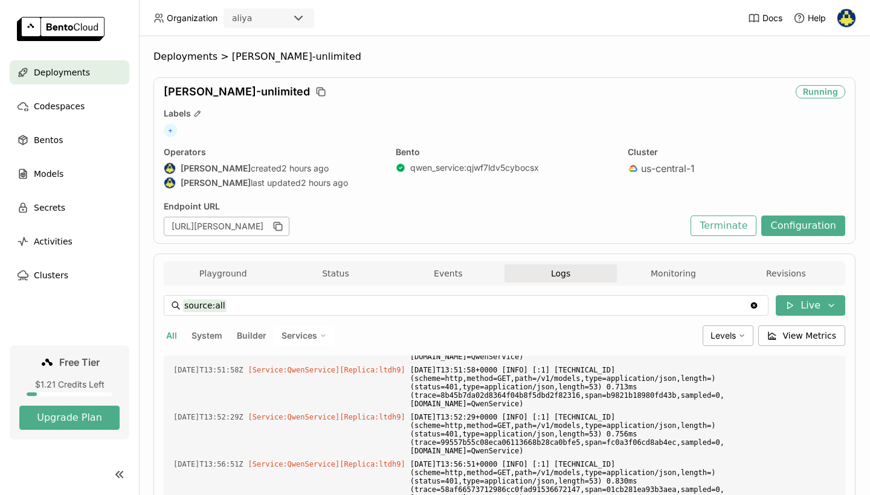
scroll to position [4682, 0]
click at [733, 238] on div "qwen-unlimited Running Labels + Operators Aliusha Redchenko created 2 hours ago…" at bounding box center [504, 160] width 702 height 167
click at [733, 230] on button "Terminate" at bounding box center [724, 226] width 66 height 21
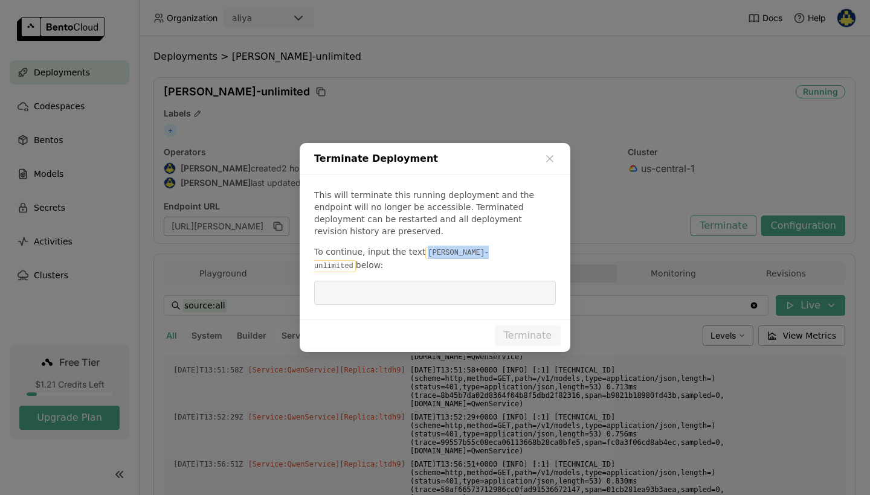
drag, startPoint x: 482, startPoint y: 255, endPoint x: 416, endPoint y: 254, distance: 65.9
click at [416, 254] on p "To continue, input the text qwen-unlimited below:" at bounding box center [435, 259] width 242 height 27
copy p "qwen-unlimited"
click at [412, 282] on input "dialog" at bounding box center [434, 293] width 227 height 23
paste input "qwen-unlimited"
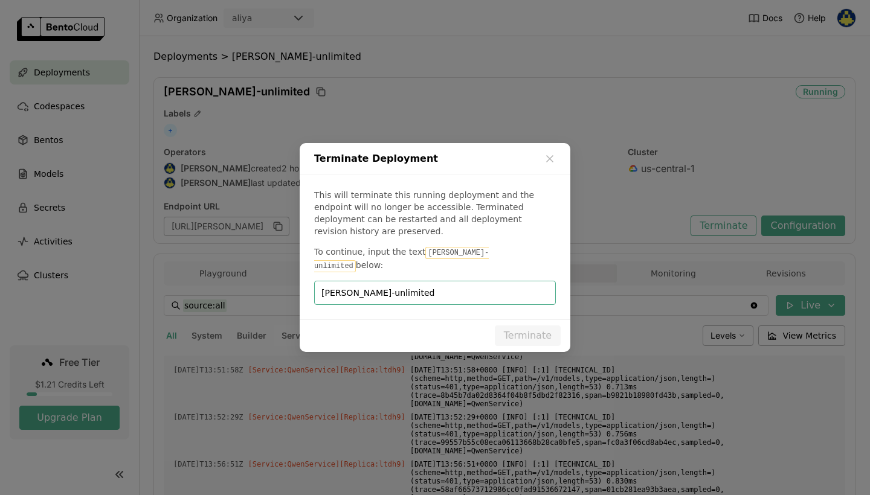
click at [329, 282] on input "qwen-unlimited" at bounding box center [434, 293] width 227 height 23
type input "qwen-unlimited"
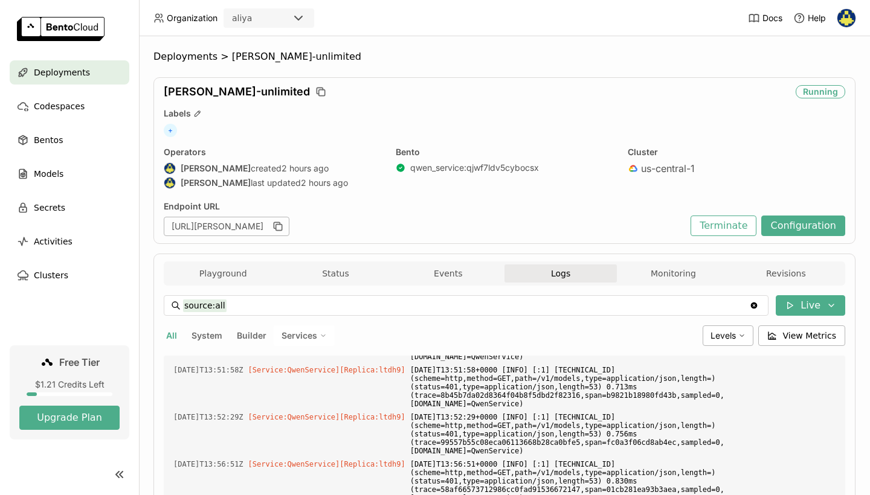
click at [528, 340] on div "Terminate Deployment This will terminate this running deployment and the endpoi…" at bounding box center [435, 247] width 870 height 495
click at [740, 224] on button "Terminate" at bounding box center [724, 226] width 66 height 21
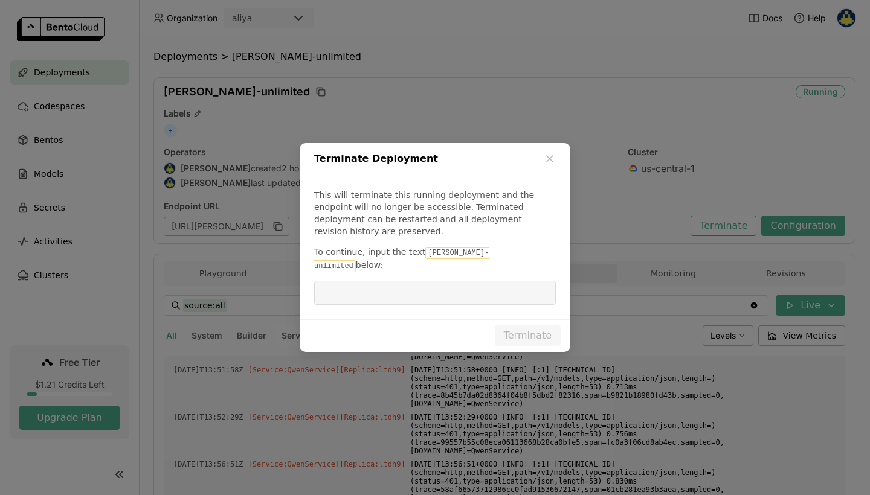
drag, startPoint x: 483, startPoint y: 253, endPoint x: 418, endPoint y: 253, distance: 65.3
click at [418, 253] on p "To continue, input the text qwen-unlimited below:" at bounding box center [435, 259] width 242 height 27
copy p "qwen-unlimited"
click at [405, 282] on input "dialog" at bounding box center [434, 293] width 227 height 23
paste input "qwen-unlimited"
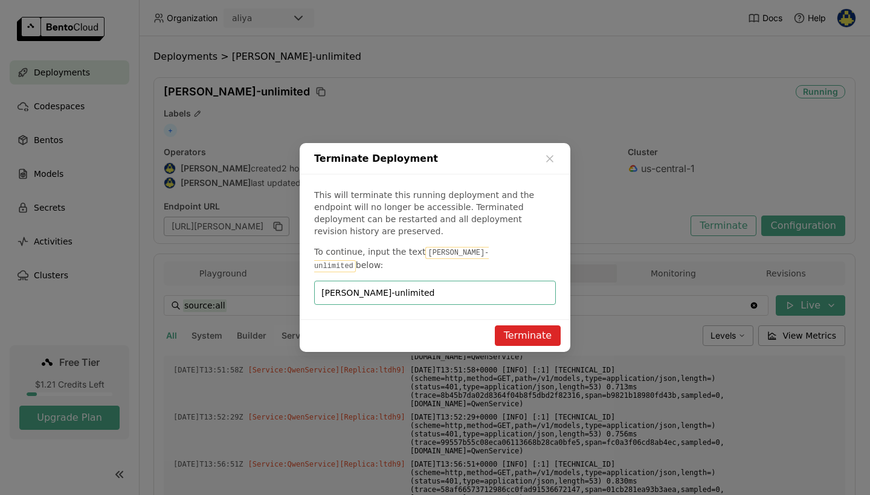
type input "qwen-unlimited"
click at [509, 326] on button "Terminate" at bounding box center [528, 336] width 66 height 21
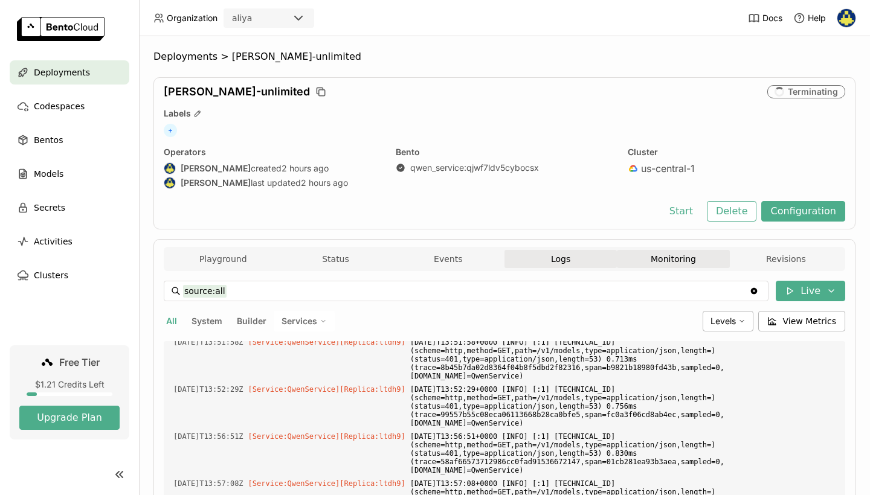
scroll to position [4696, 0]
click at [729, 210] on button "Delete" at bounding box center [732, 211] width 50 height 21
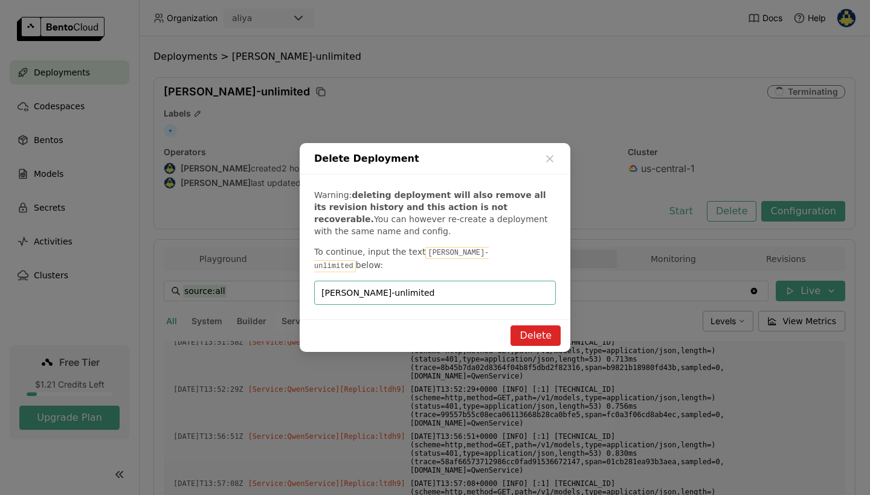
type input "qwen-unlimited"
click at [542, 329] on button "Delete" at bounding box center [536, 336] width 50 height 21
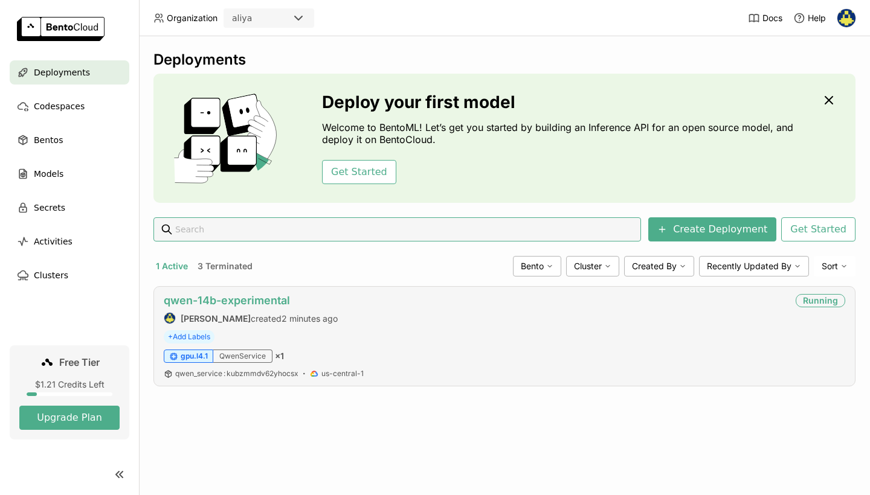
click at [245, 296] on link "[PERSON_NAME]-14b-experimental" at bounding box center [227, 300] width 126 height 13
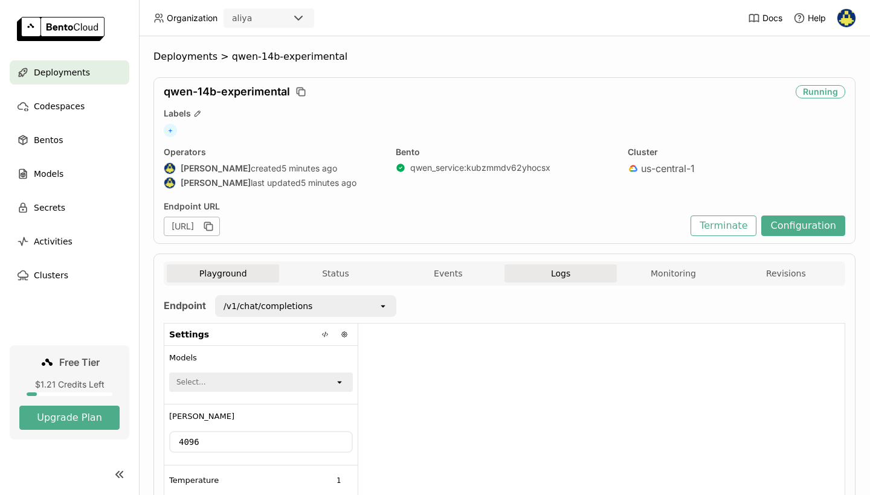
click at [578, 281] on button "Logs" at bounding box center [561, 274] width 112 height 18
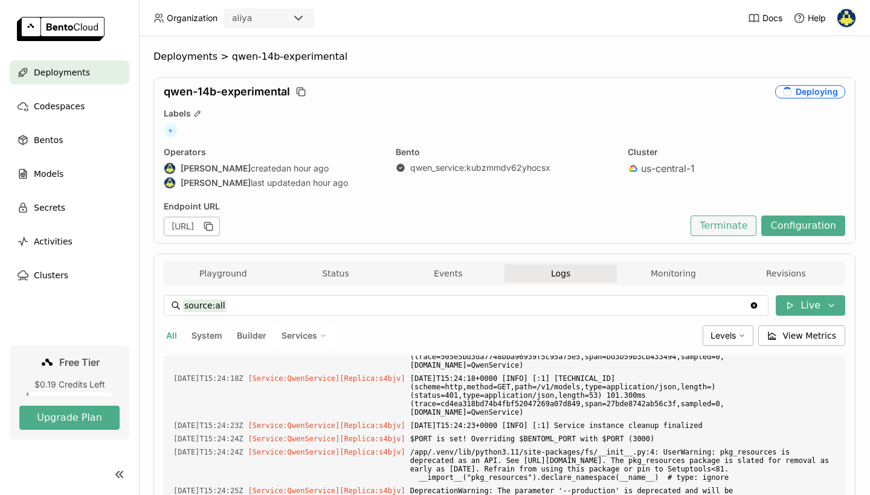
scroll to position [20393, 0]
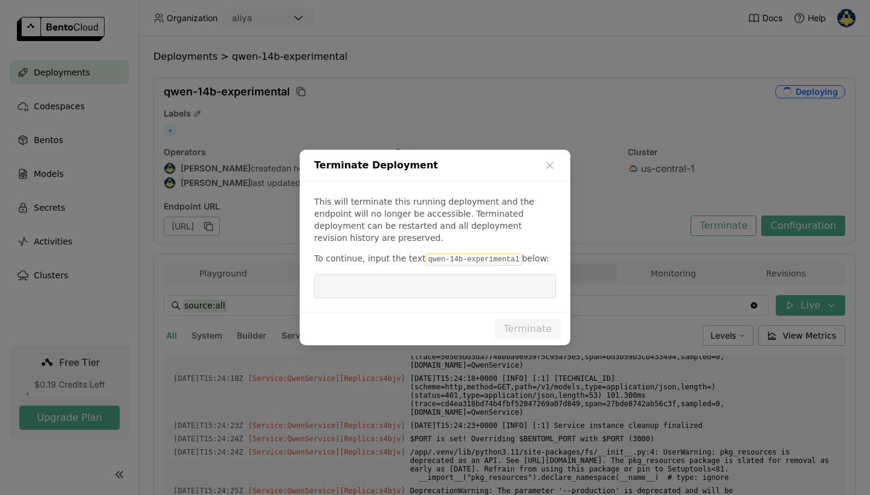
drag, startPoint x: 512, startPoint y: 251, endPoint x: 419, endPoint y: 251, distance: 93.1
click at [425, 254] on code "[PERSON_NAME]-14b-experimental" at bounding box center [473, 260] width 96 height 12
copy p "[PERSON_NAME]-14b-experimental"
click at [428, 275] on input "dialog" at bounding box center [434, 286] width 227 height 23
paste input "[PERSON_NAME]-14b-experimental"
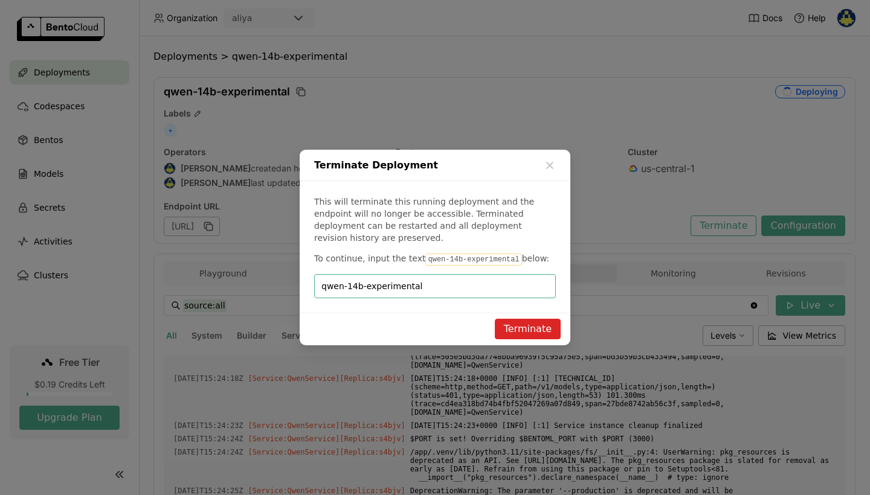
type input "[PERSON_NAME]-14b-experimental"
click at [536, 323] on button "Terminate" at bounding box center [528, 329] width 66 height 21
